Goal: Transaction & Acquisition: Purchase product/service

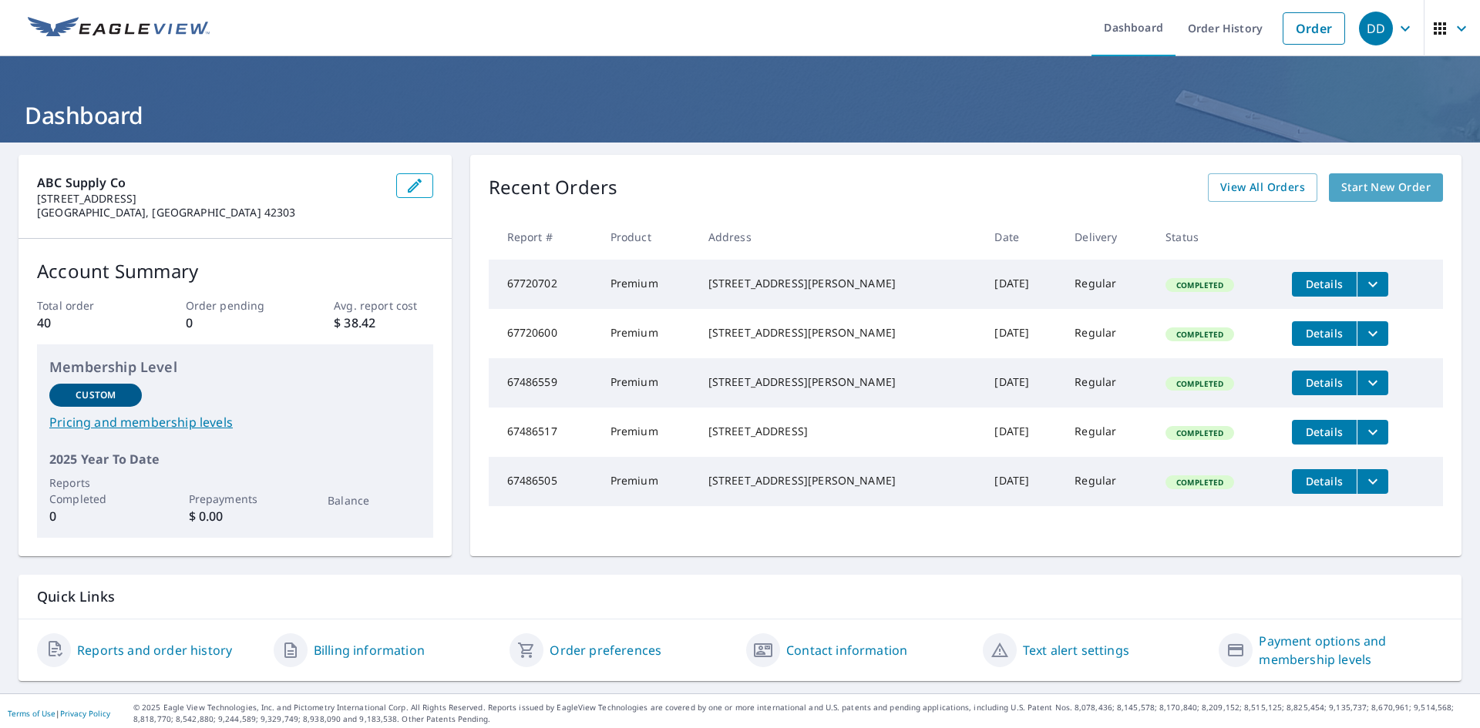
click at [1358, 188] on span "Start New Order" at bounding box center [1385, 187] width 89 height 19
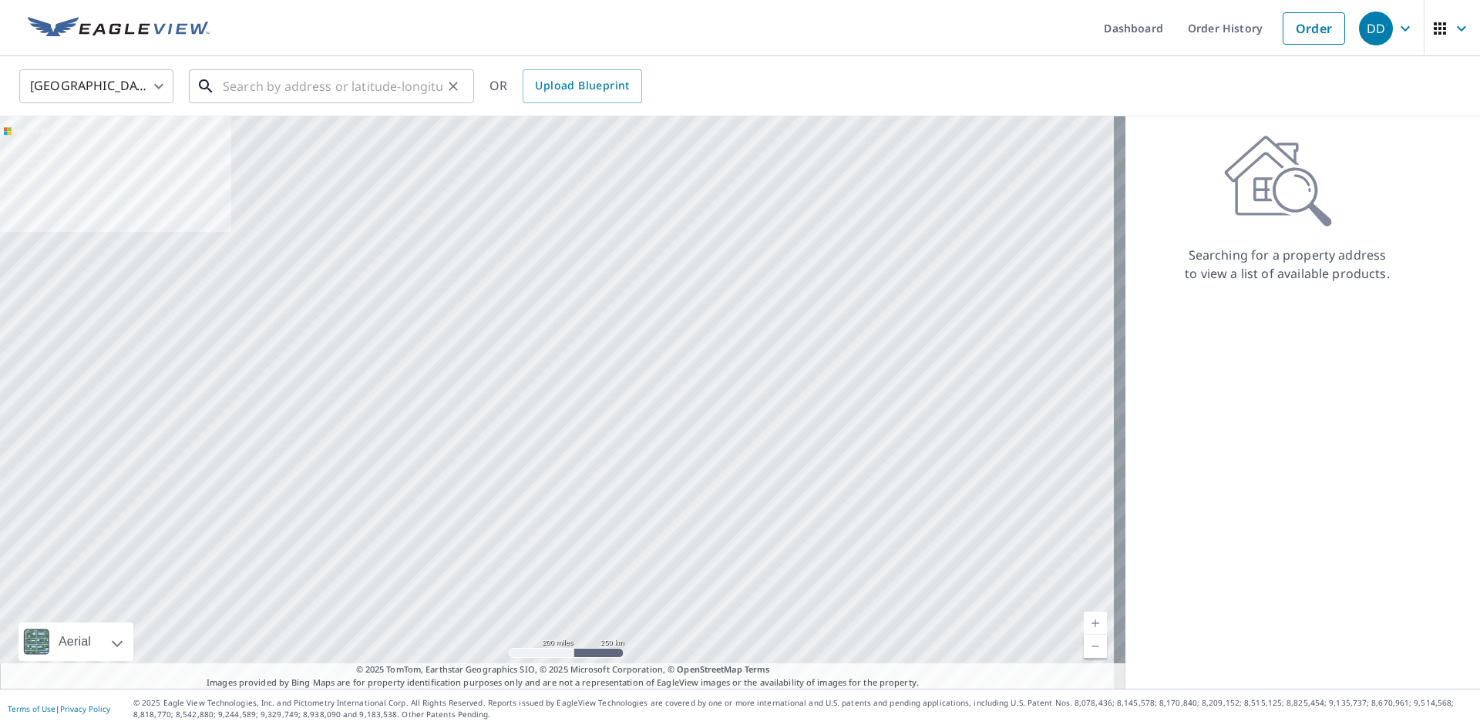
click at [235, 87] on input "text" at bounding box center [333, 86] width 220 height 43
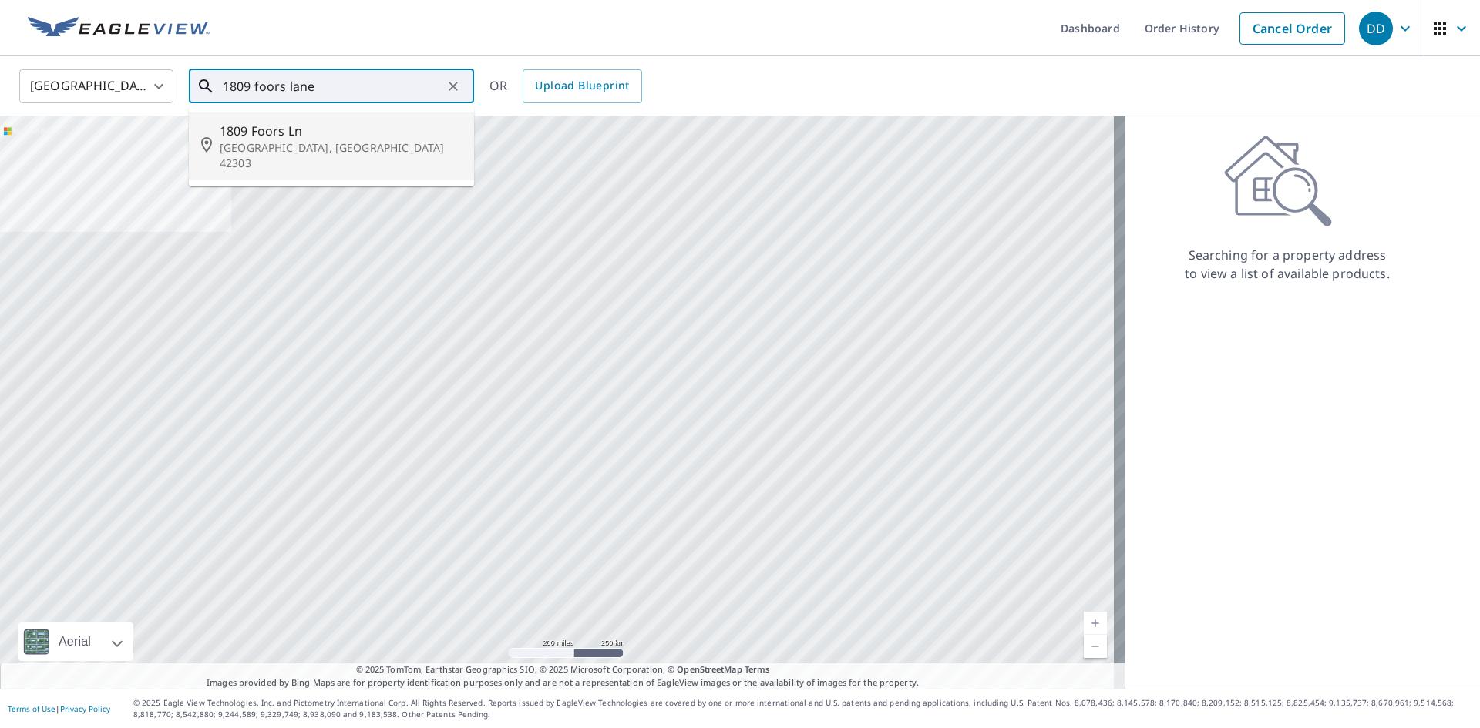
click at [245, 134] on span "1809 Foors Ln" at bounding box center [341, 131] width 242 height 18
type input "[STREET_ADDRESS][PERSON_NAME]"
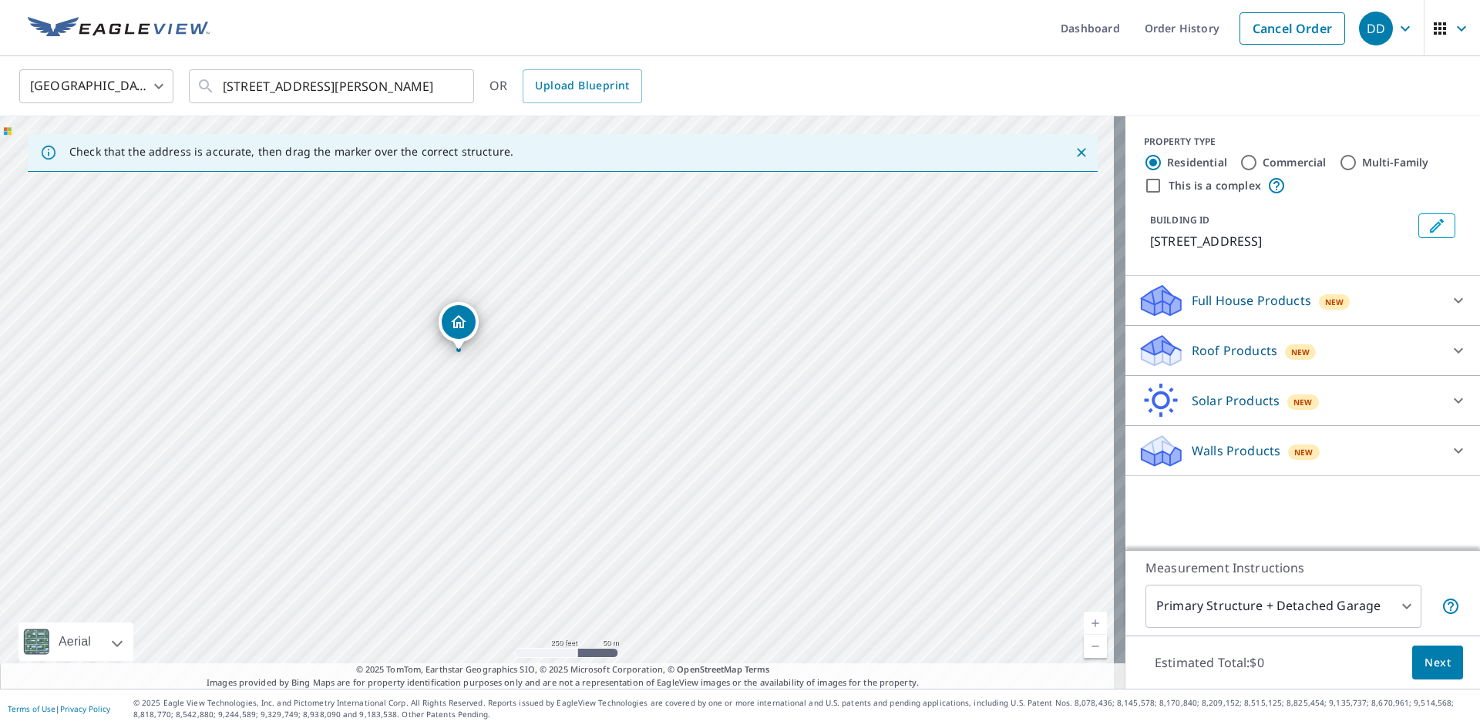
drag, startPoint x: 383, startPoint y: 312, endPoint x: 281, endPoint y: 260, distance: 115.1
click at [281, 260] on div "[STREET_ADDRESS][PERSON_NAME]" at bounding box center [562, 402] width 1125 height 573
drag, startPoint x: 553, startPoint y: 445, endPoint x: 293, endPoint y: 358, distance: 273.9
click at [293, 358] on div "[STREET_ADDRESS][PERSON_NAME]" at bounding box center [562, 402] width 1125 height 573
drag, startPoint x: 614, startPoint y: 304, endPoint x: 331, endPoint y: 490, distance: 339.0
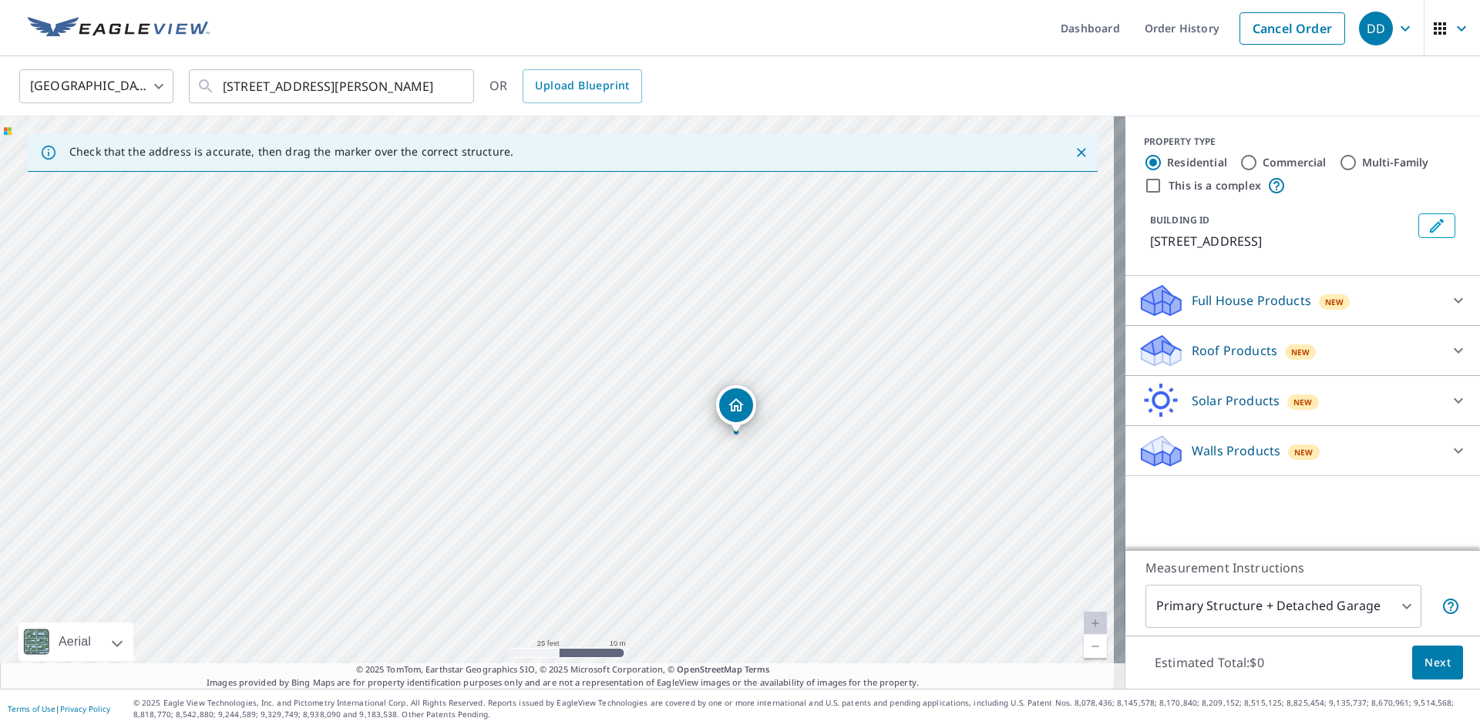
click at [331, 490] on div "[STREET_ADDRESS][PERSON_NAME]" at bounding box center [562, 402] width 1125 height 573
click at [1449, 348] on icon at bounding box center [1458, 350] width 18 height 18
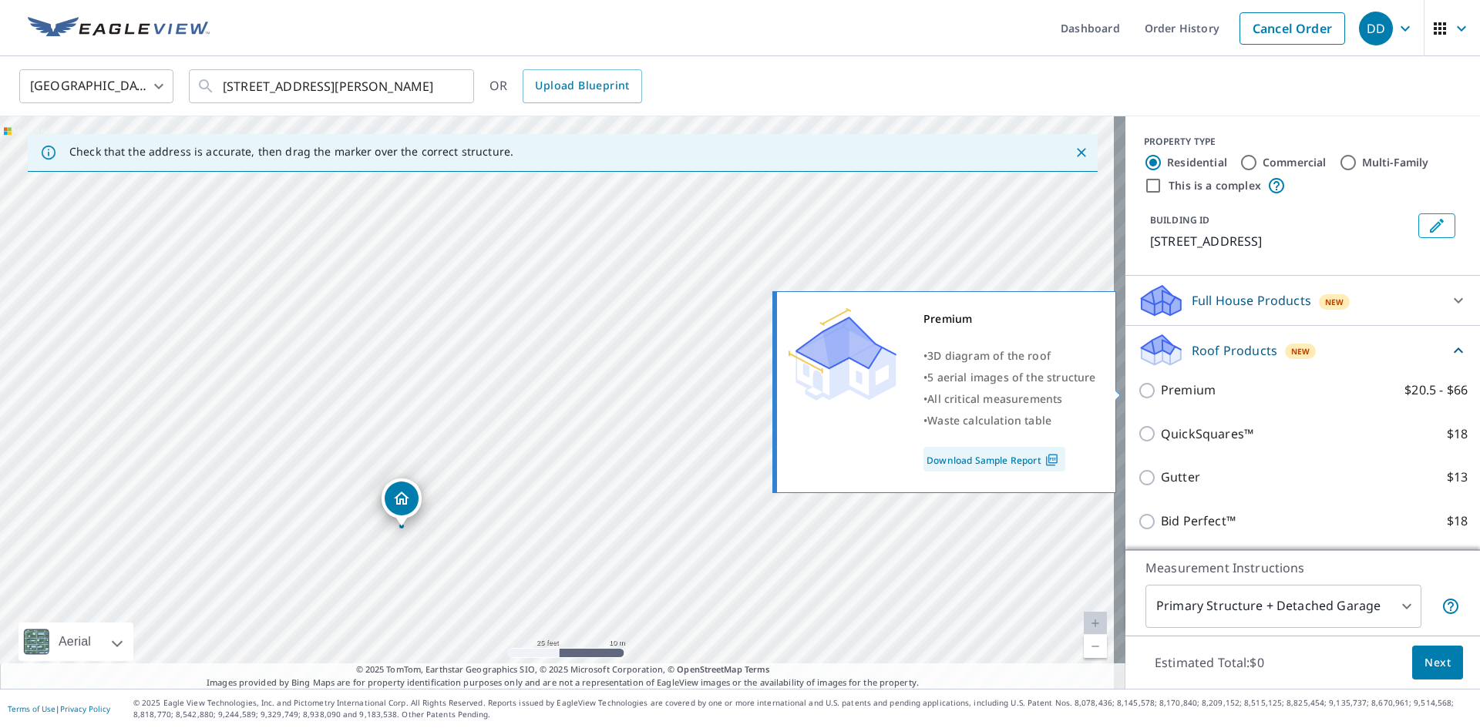
click at [1137, 391] on input "Premium $20.5 - $66" at bounding box center [1148, 390] width 23 height 18
checkbox input "true"
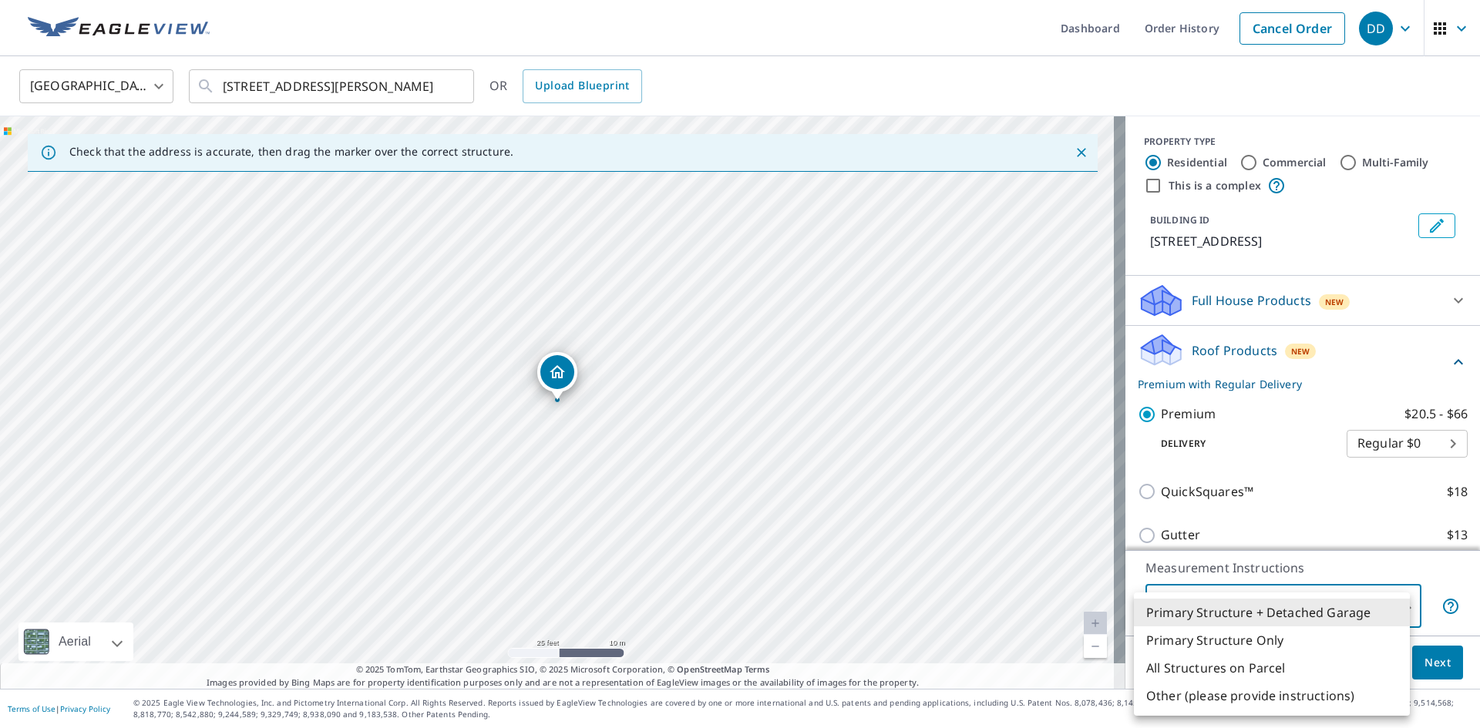
click at [1393, 606] on body "DD DD Dashboard Order History Cancel Order DD United States [GEOGRAPHIC_DATA] ​…" at bounding box center [740, 364] width 1480 height 728
click at [1254, 642] on li "Primary Structure Only" at bounding box center [1272, 641] width 276 height 28
type input "2"
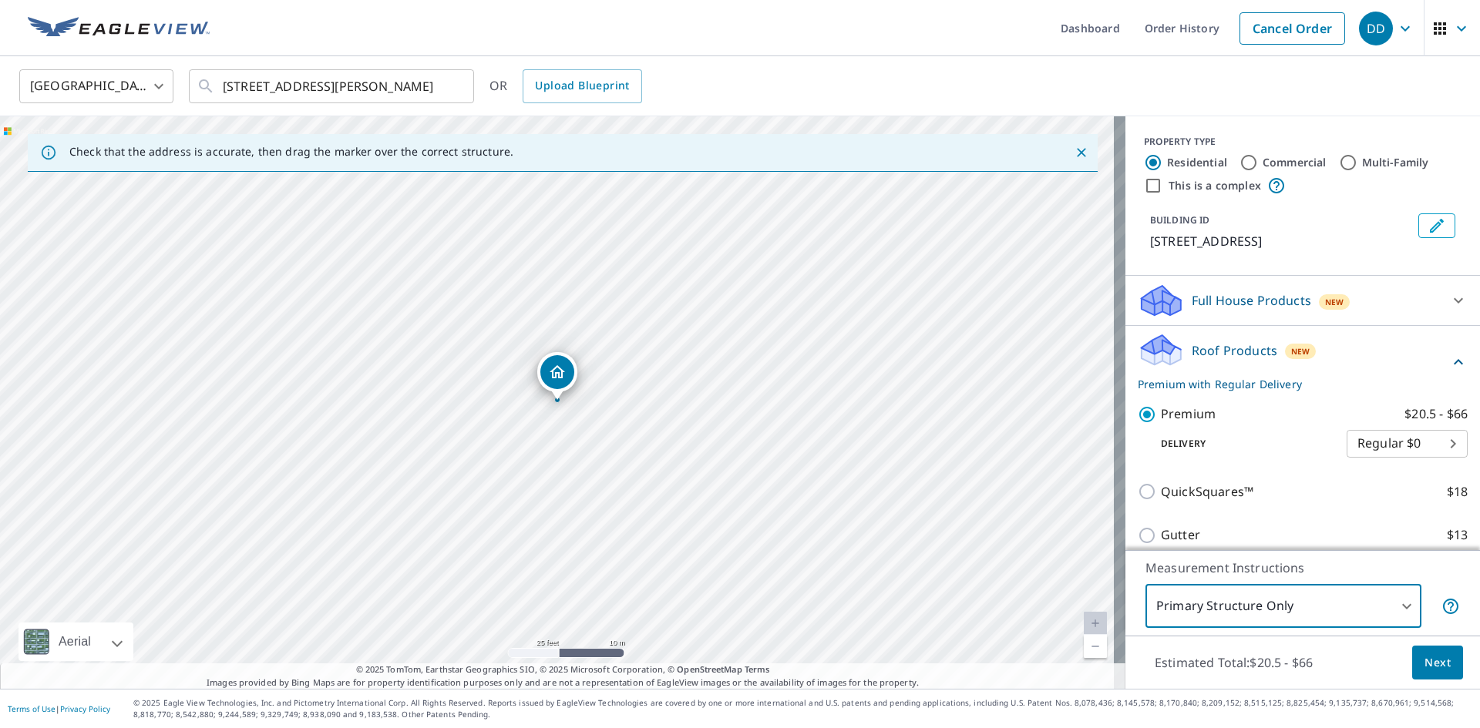
click at [1424, 661] on span "Next" at bounding box center [1437, 663] width 26 height 19
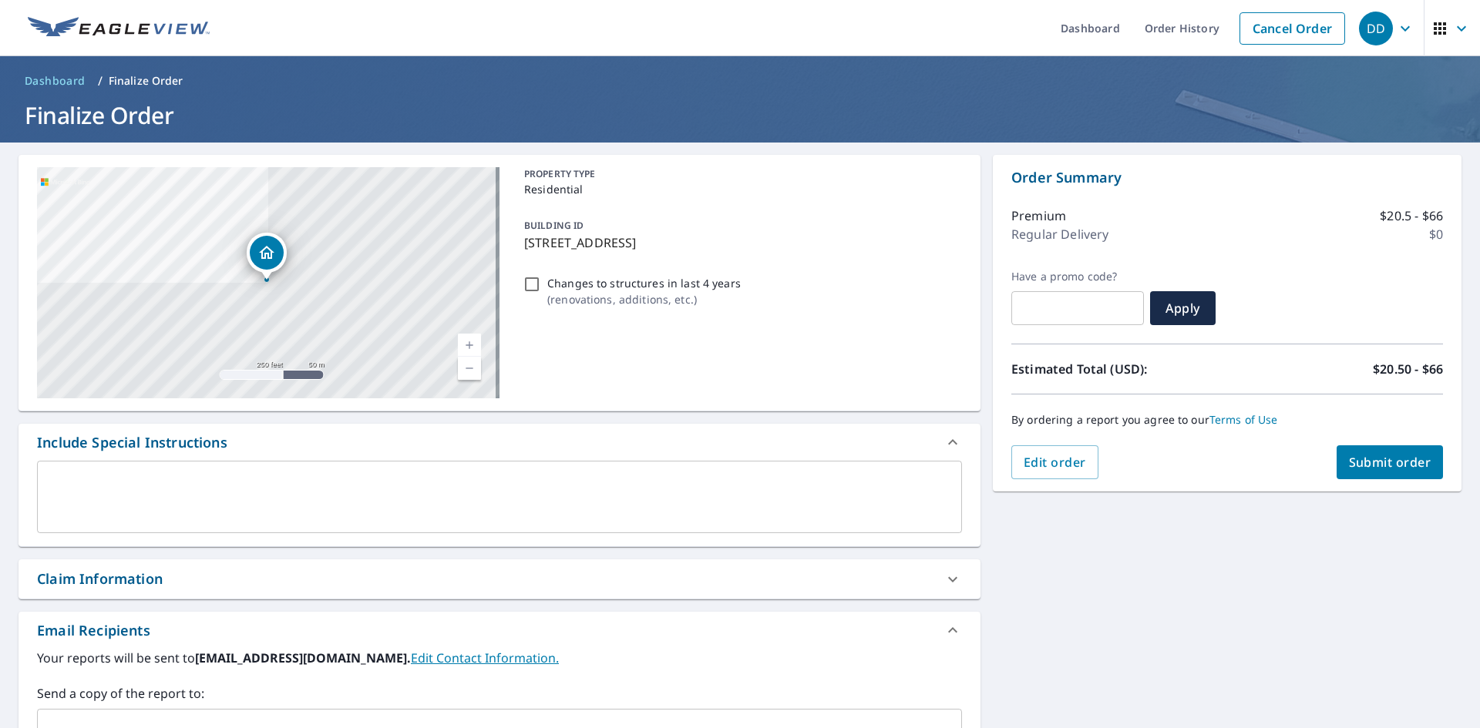
click at [1349, 459] on span "Submit order" at bounding box center [1390, 462] width 82 height 17
